Goal: Information Seeking & Learning: Learn about a topic

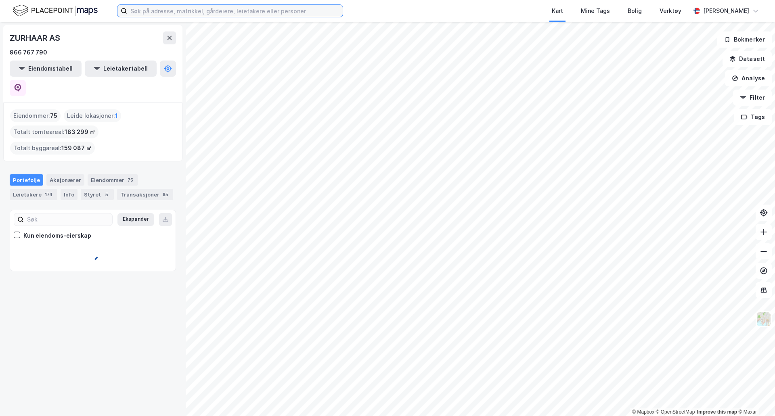
click at [312, 9] on input at bounding box center [234, 11] width 215 height 12
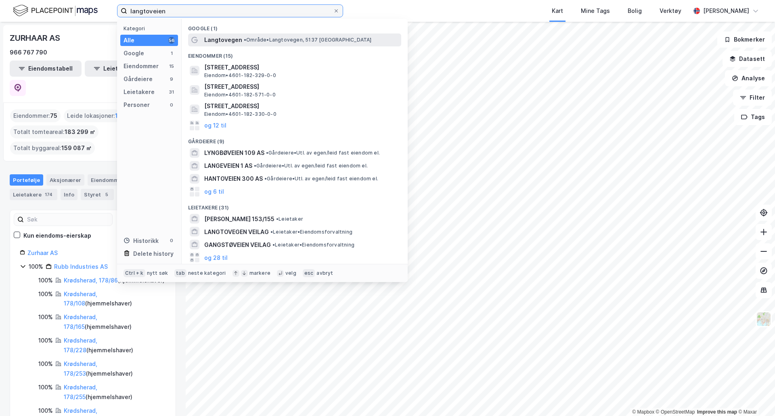
type input "langtoveien"
click at [266, 42] on span "• Område • [GEOGRAPHIC_DATA], 5137 [GEOGRAPHIC_DATA]" at bounding box center [308, 40] width 128 height 6
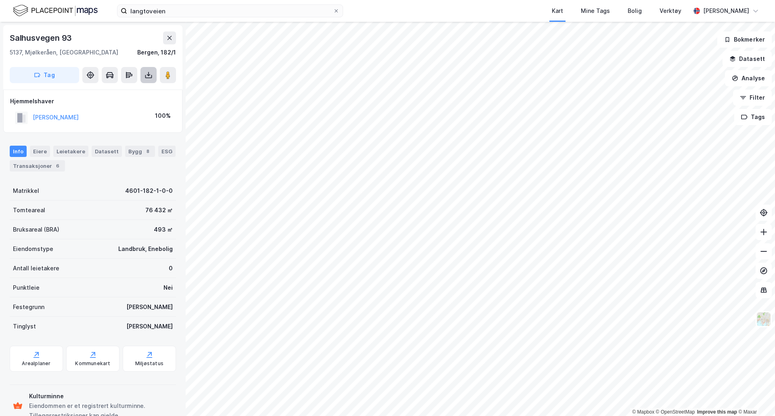
click at [151, 75] on icon at bounding box center [148, 75] width 8 height 8
click at [98, 92] on div "Last ned grunnbok" at bounding box center [108, 91] width 47 height 6
